Goal: Information Seeking & Learning: Learn about a topic

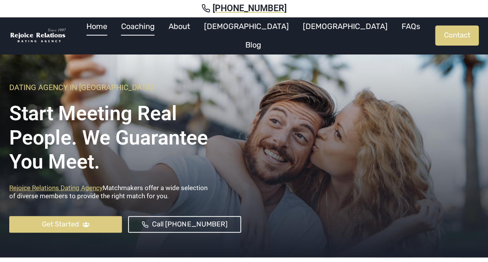
click at [162, 34] on link "Coaching" at bounding box center [137, 26] width 47 height 19
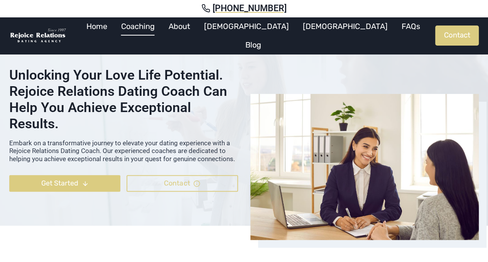
scroll to position [39, 0]
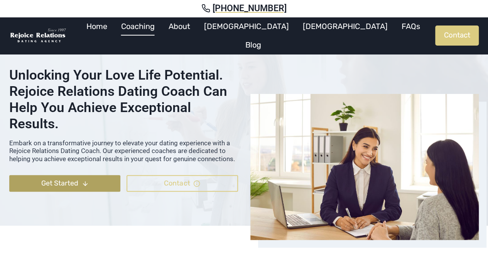
click at [57, 186] on span "Get Started" at bounding box center [59, 182] width 37 height 11
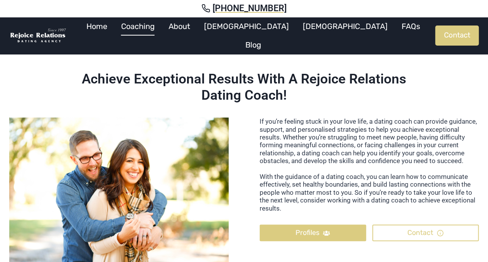
scroll to position [264, 0]
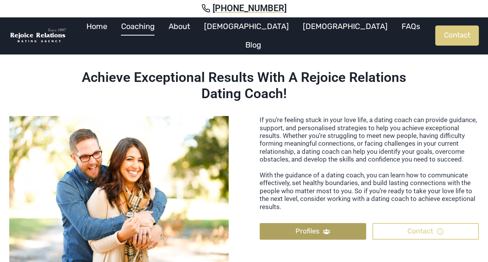
click at [286, 231] on link "Profiles" at bounding box center [313, 231] width 106 height 17
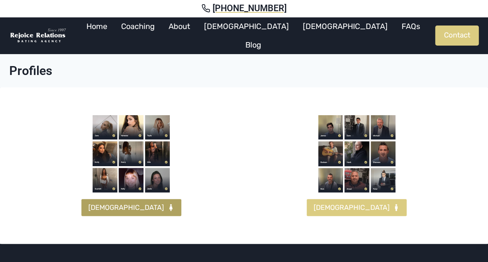
click at [130, 202] on span "[DEMOGRAPHIC_DATA]" at bounding box center [126, 207] width 76 height 11
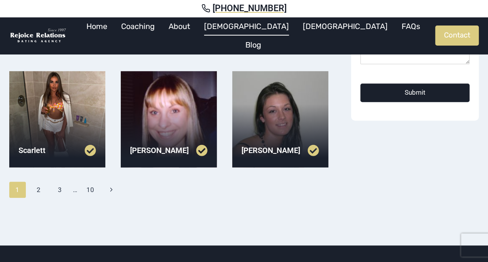
scroll to position [268, 0]
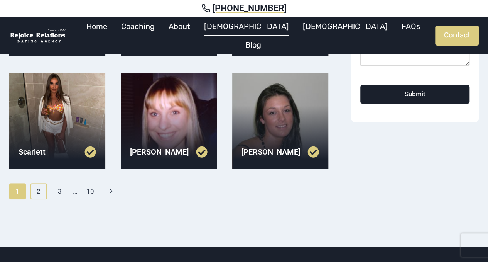
click at [34, 186] on link "2" at bounding box center [38, 191] width 17 height 16
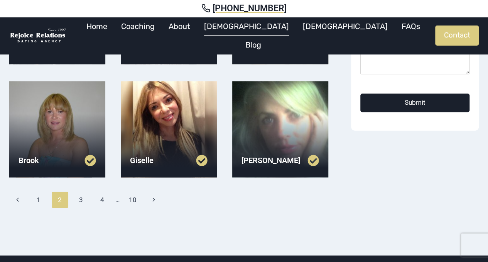
scroll to position [270, 0]
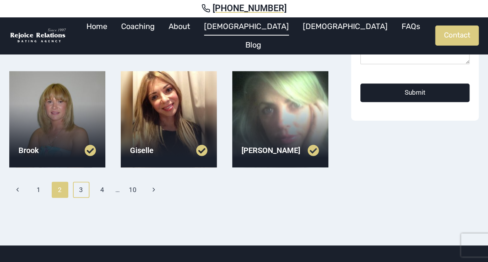
click at [83, 186] on link "3" at bounding box center [81, 189] width 17 height 16
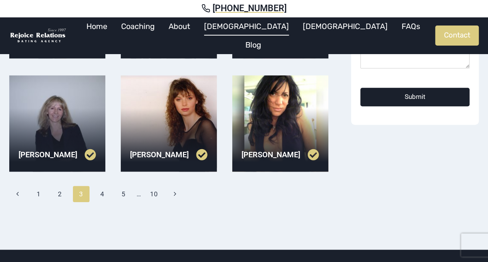
scroll to position [270, 0]
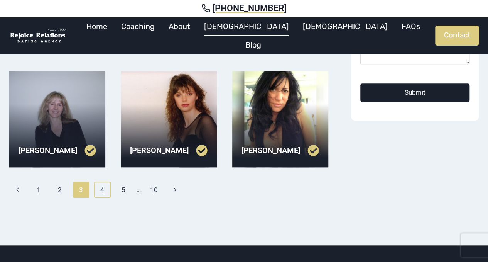
click at [105, 190] on link "4" at bounding box center [102, 189] width 17 height 16
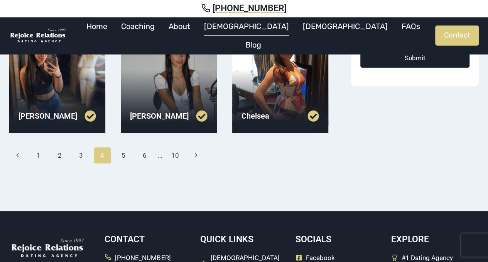
scroll to position [309, 0]
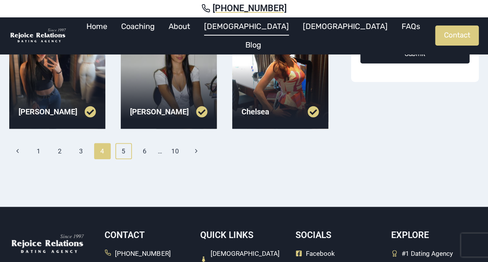
click at [127, 152] on link "5" at bounding box center [123, 151] width 17 height 16
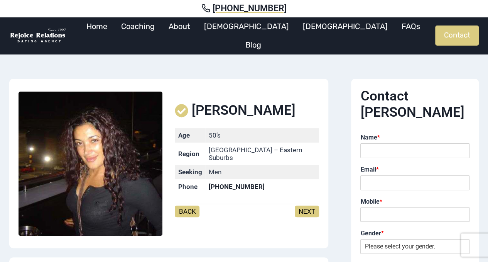
click at [309, 206] on link "NEXT" at bounding box center [307, 211] width 24 height 12
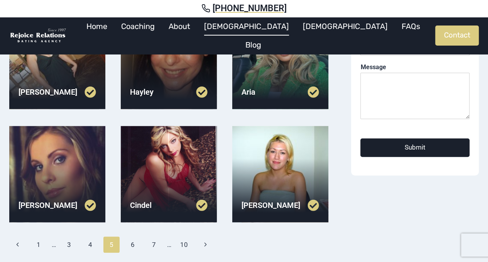
scroll to position [231, 0]
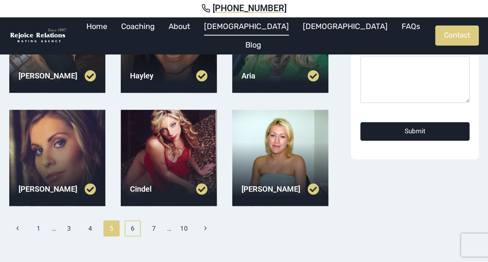
click at [135, 229] on link "6" at bounding box center [133, 228] width 17 height 16
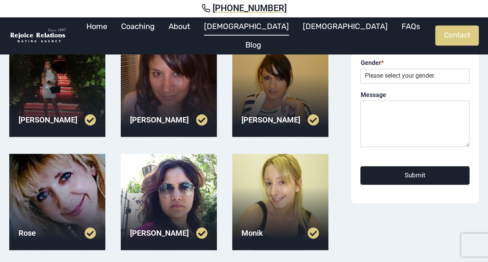
scroll to position [231, 0]
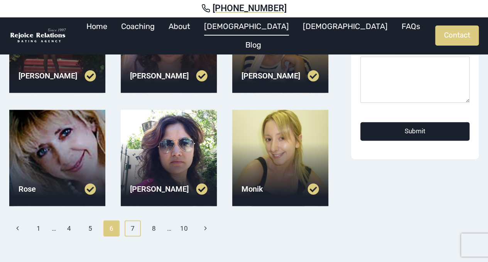
click at [138, 232] on link "7" at bounding box center [133, 228] width 17 height 16
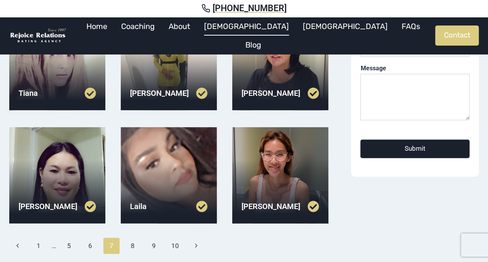
scroll to position [231, 0]
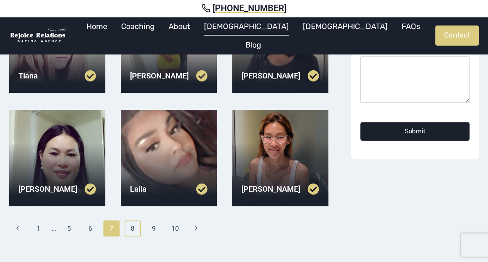
click at [133, 229] on link "8" at bounding box center [133, 228] width 17 height 16
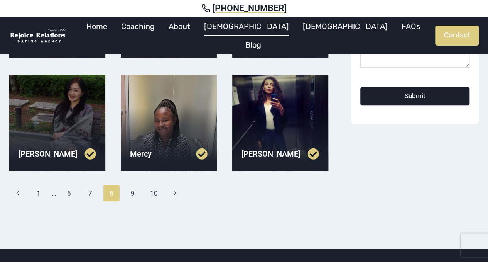
scroll to position [270, 0]
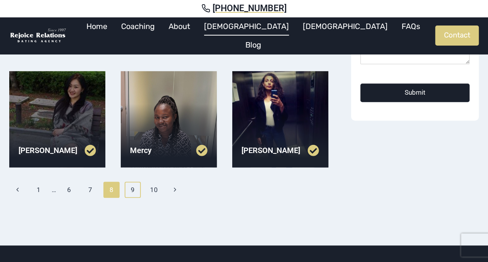
click at [133, 192] on link "9" at bounding box center [133, 189] width 17 height 16
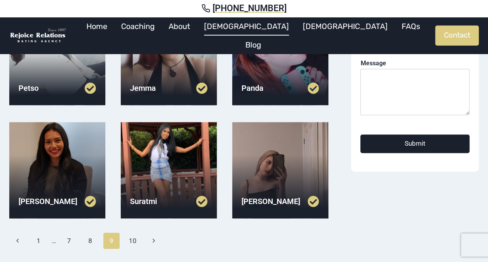
scroll to position [231, 0]
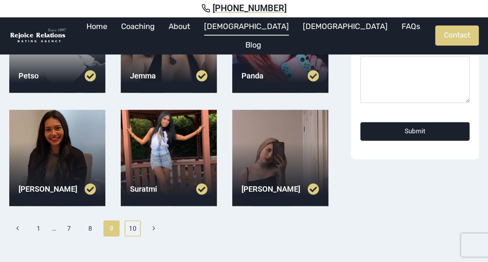
click at [132, 228] on link "10" at bounding box center [133, 228] width 17 height 16
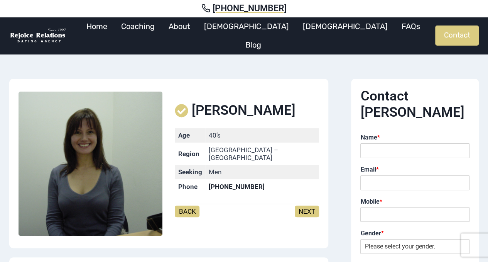
click at [309, 206] on link "NEXT" at bounding box center [307, 211] width 24 height 12
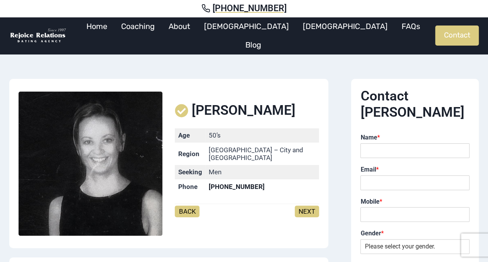
click at [309, 206] on link "NEXT" at bounding box center [307, 211] width 24 height 12
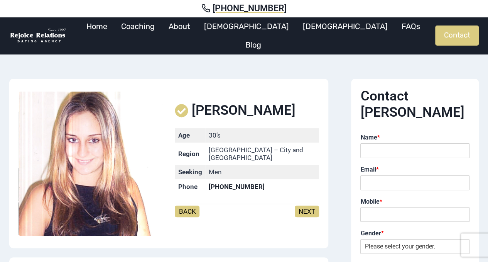
click at [309, 206] on link "NEXT" at bounding box center [307, 211] width 24 height 12
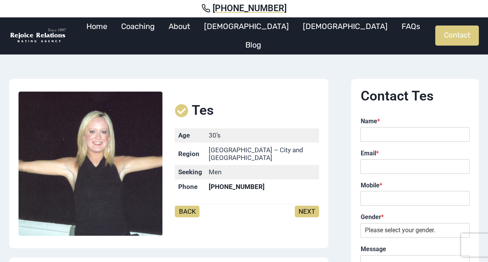
click at [309, 206] on link "NEXT" at bounding box center [307, 211] width 24 height 12
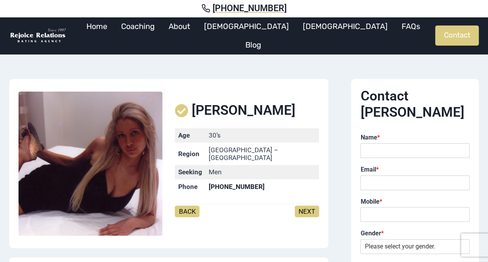
click at [309, 206] on link "NEXT" at bounding box center [307, 211] width 24 height 12
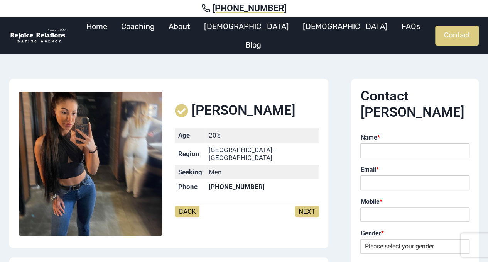
click at [309, 206] on link "NEXT" at bounding box center [307, 211] width 24 height 12
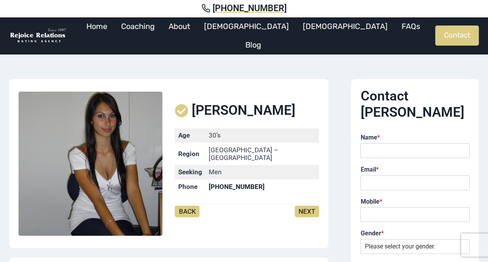
click at [309, 206] on link "NEXT" at bounding box center [307, 211] width 24 height 12
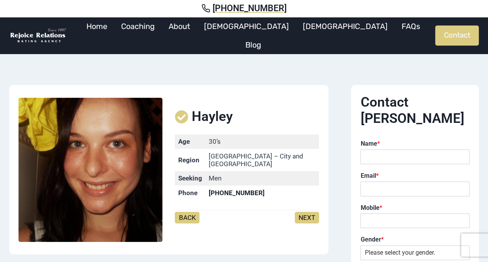
click at [309, 211] on link "NEXT" at bounding box center [307, 217] width 24 height 12
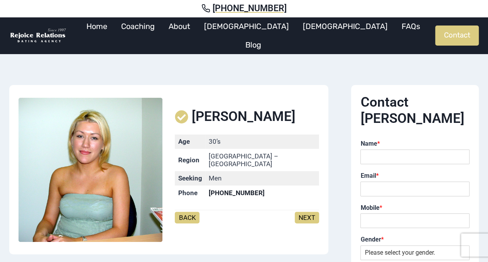
click at [309, 211] on link "NEXT" at bounding box center [307, 217] width 24 height 12
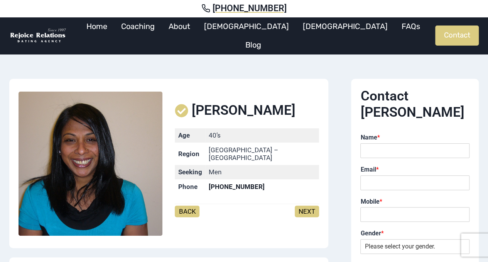
click at [309, 206] on link "NEXT" at bounding box center [307, 211] width 24 height 12
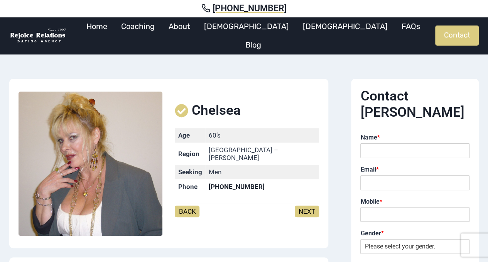
click at [309, 206] on link "NEXT" at bounding box center [307, 211] width 24 height 12
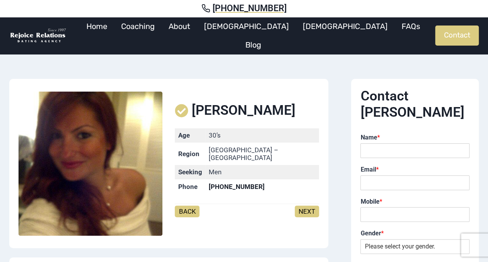
click at [309, 206] on link "NEXT" at bounding box center [307, 211] width 24 height 12
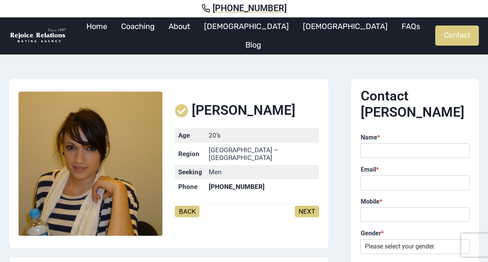
click at [309, 206] on link "NEXT" at bounding box center [307, 211] width 24 height 12
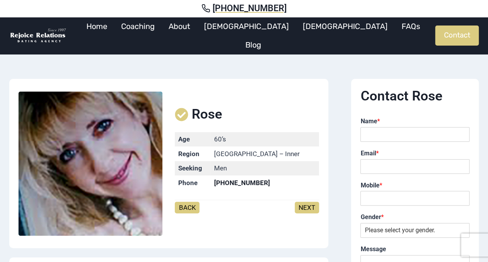
click at [309, 206] on link "NEXT" at bounding box center [307, 207] width 24 height 12
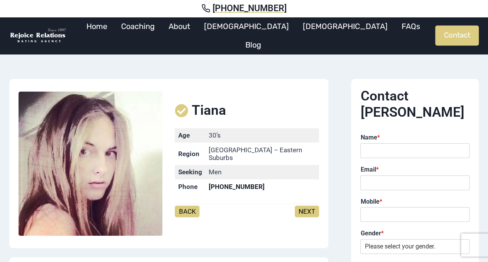
click at [309, 206] on link "NEXT" at bounding box center [307, 211] width 24 height 12
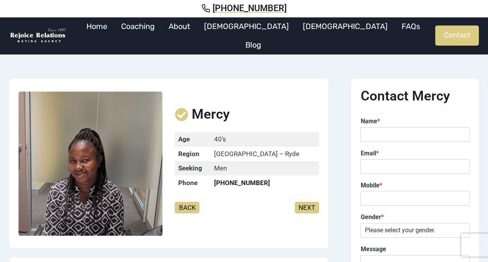
click at [309, 206] on link "NEXT" at bounding box center [307, 207] width 24 height 12
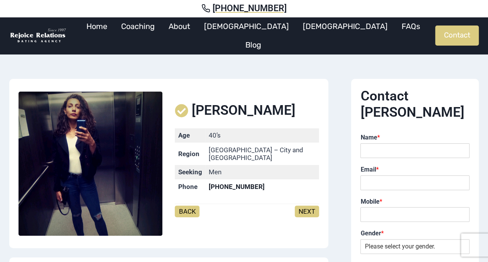
click at [309, 206] on link "NEXT" at bounding box center [307, 211] width 24 height 12
